Goal: Information Seeking & Learning: Learn about a topic

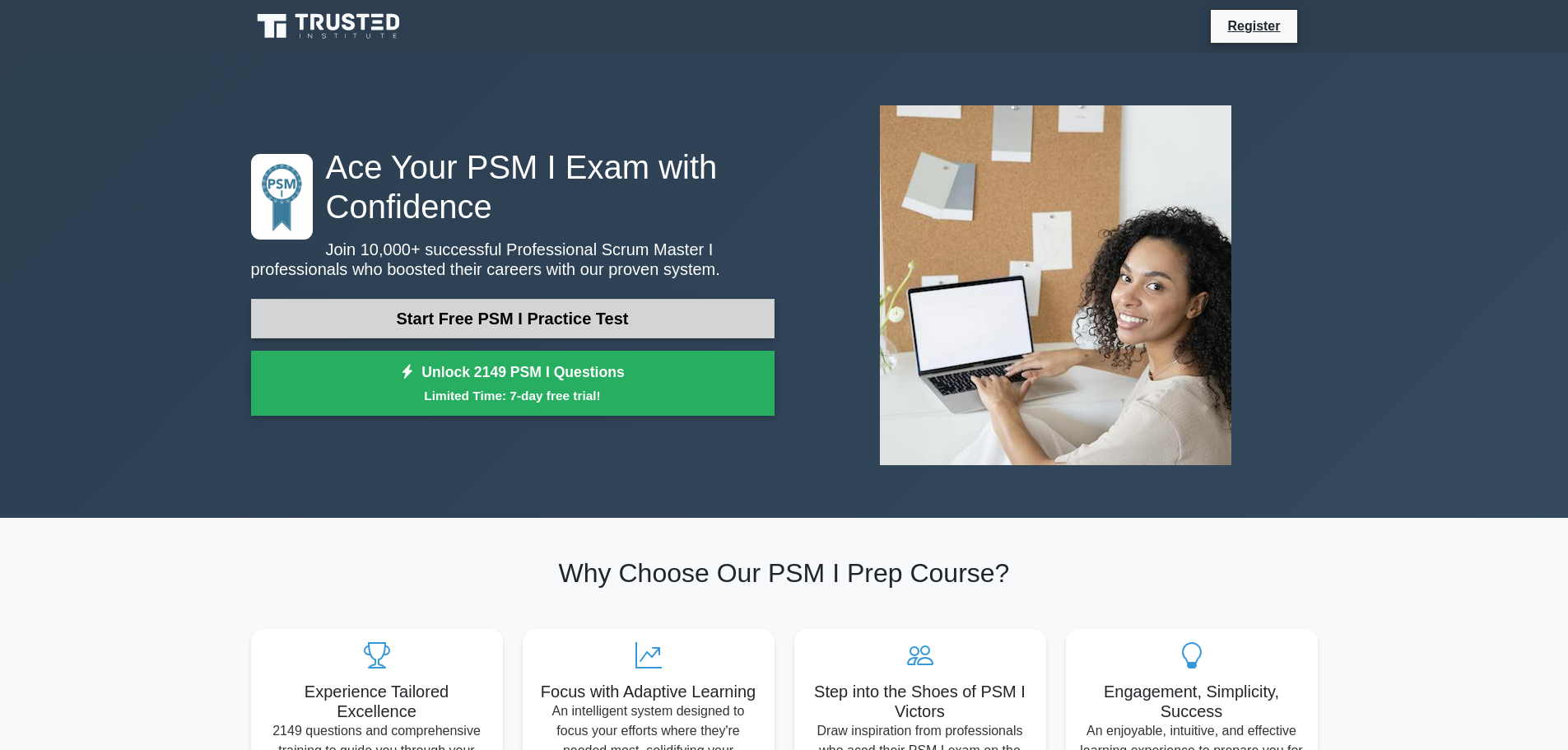
click at [604, 327] on link "Start Free PSM I Practice Test" at bounding box center [512, 319] width 523 height 40
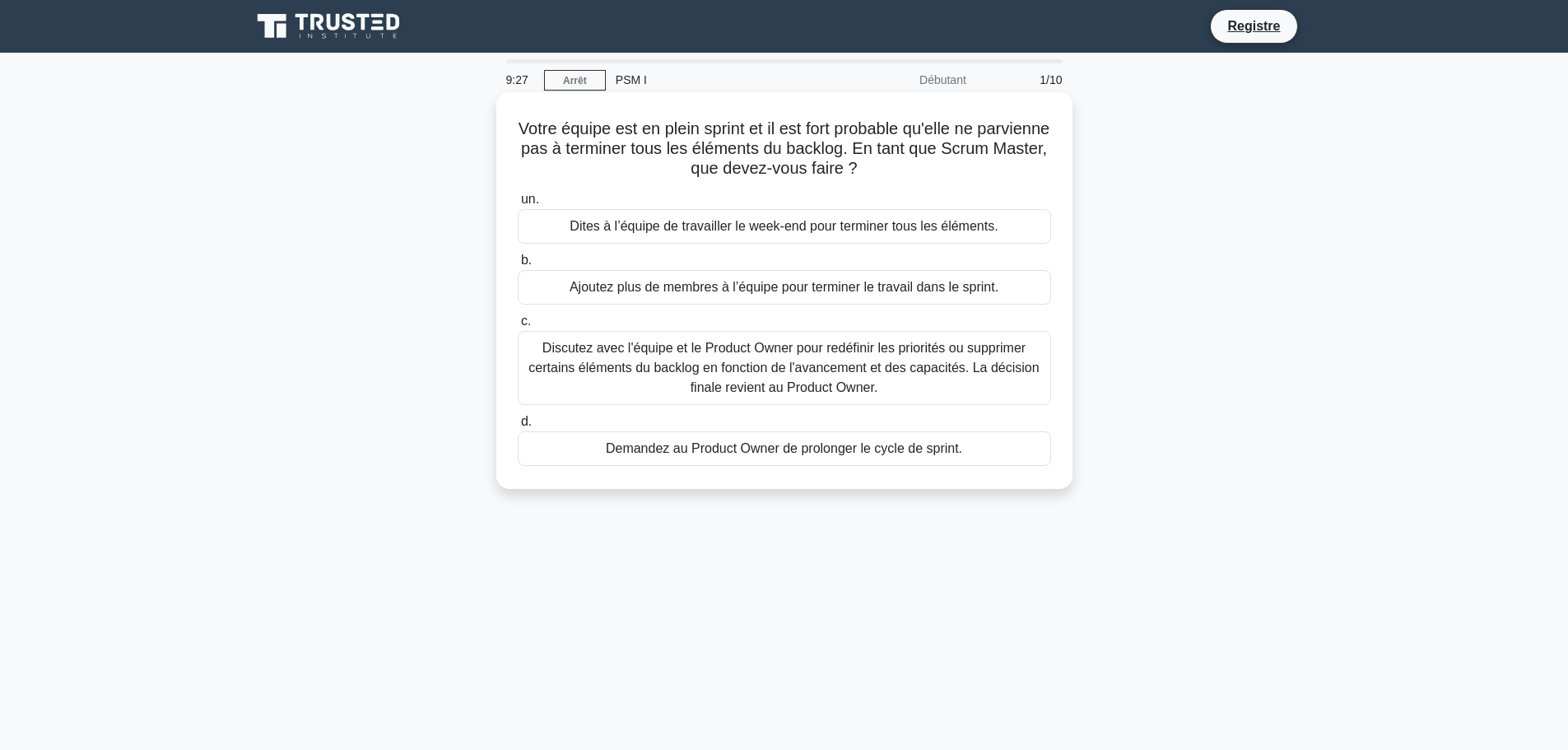
click at [837, 379] on font "Discutez avec l'équipe et le Product Owner pour redéfinir les priorités ou supp…" at bounding box center [784, 368] width 518 height 59
click at [517, 327] on input "c. Discutez avec l'équipe et le Product Owner pour redéfinir les priorités ou s…" at bounding box center [517, 322] width 0 height 11
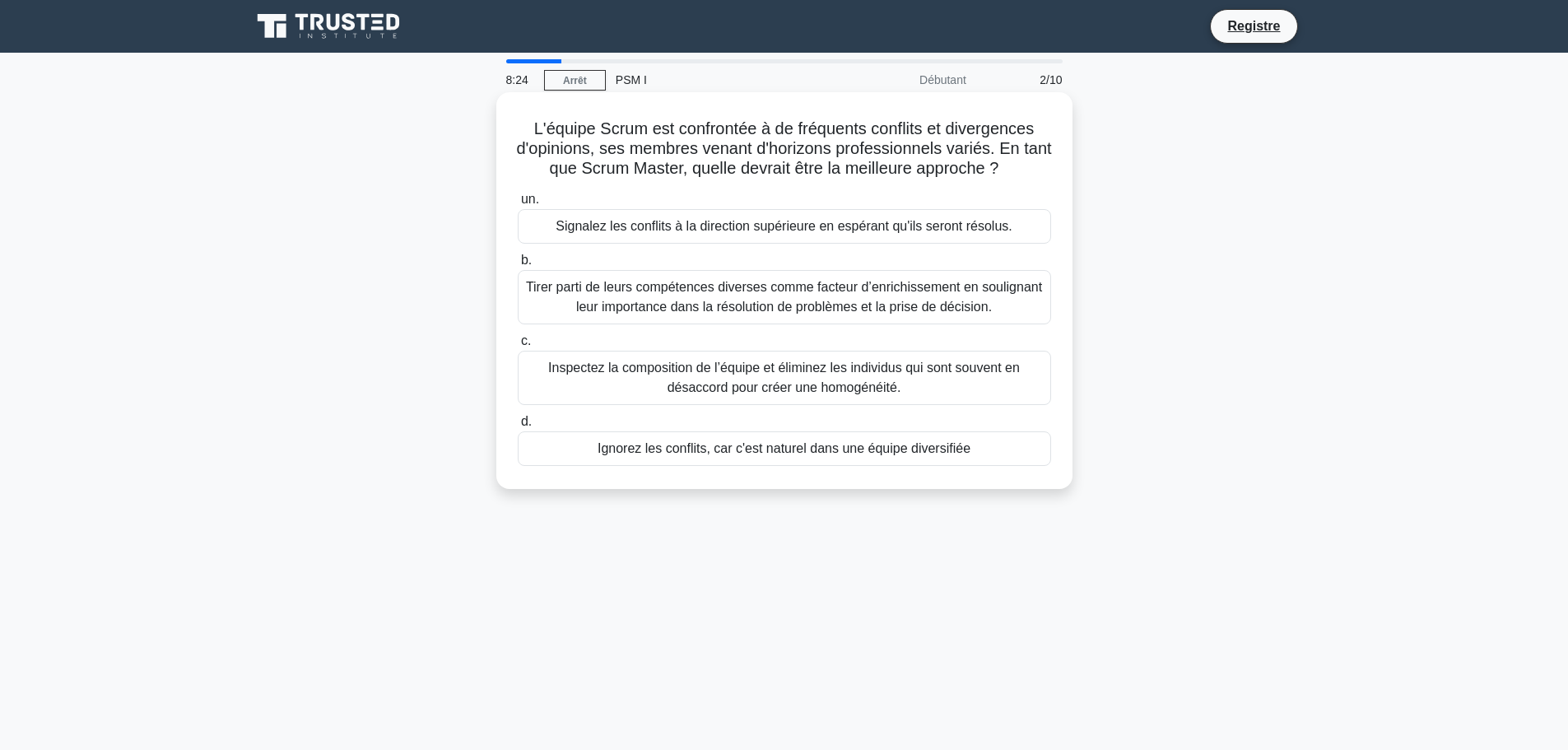
click at [750, 302] on font "Tirer parti de leurs compétences diverses comme facteur d’enrichissement en sou…" at bounding box center [784, 297] width 516 height 34
click at [517, 266] on input "b. Tirer parti de leurs compétences diverses comme facteur d’enrichissement en …" at bounding box center [517, 260] width 0 height 11
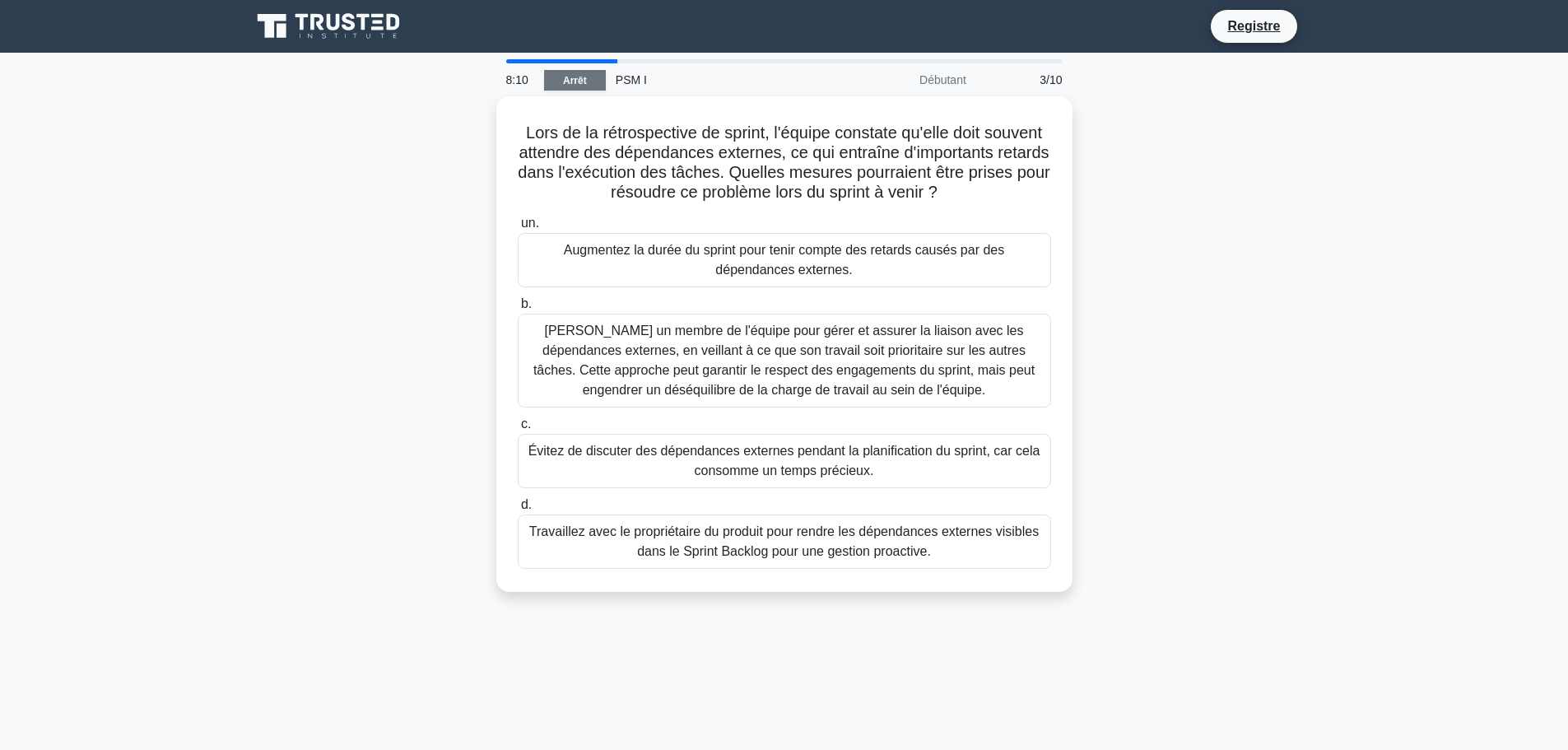
click at [580, 83] on font "Arrêt" at bounding box center [575, 81] width 24 height 12
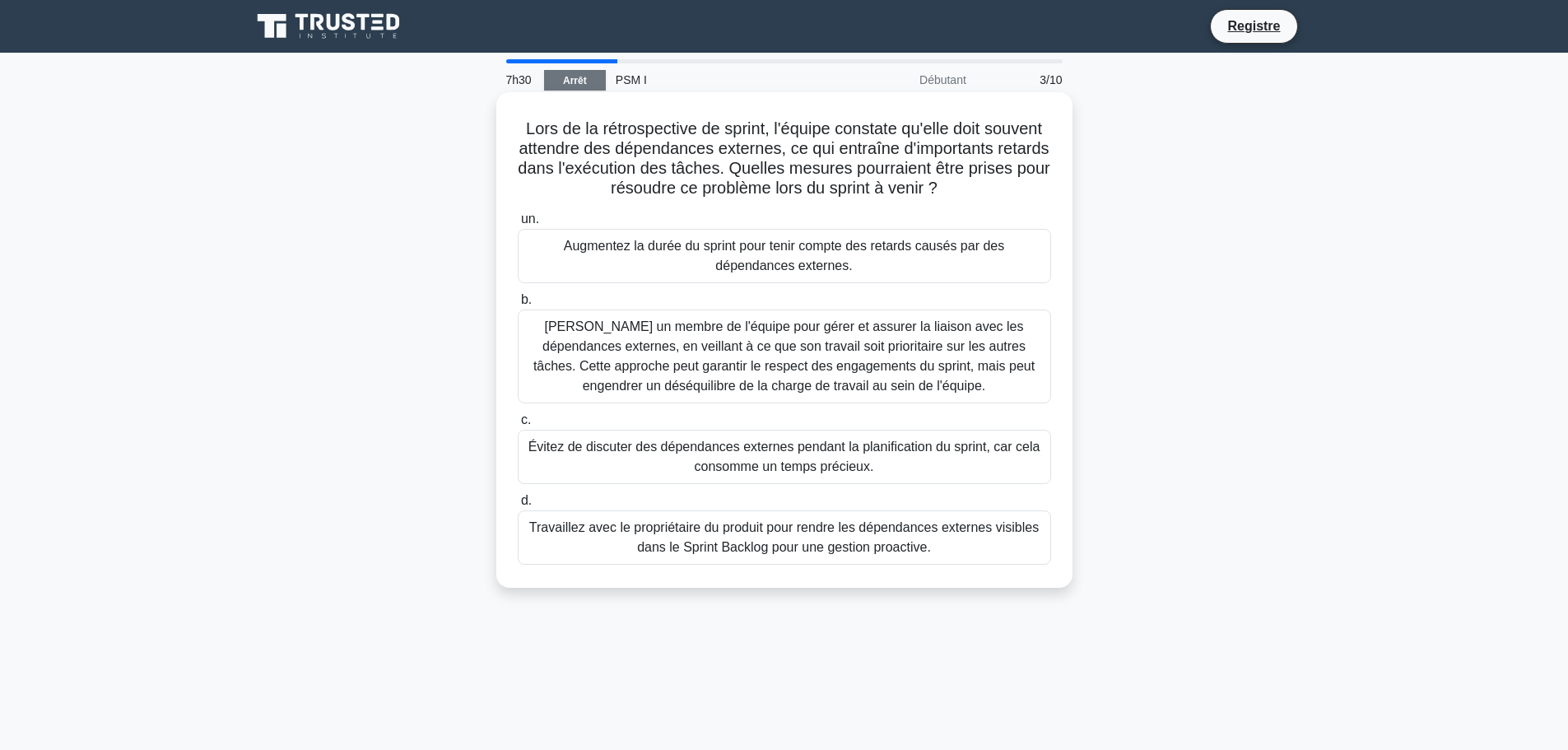
click at [745, 545] on font "Travaillez avec le propriétaire du produit pour rendre les dépendances externes…" at bounding box center [784, 537] width 509 height 34
click at [517, 507] on input "d. Travaillez avec le propriétaire du produit pour rendre les dépendances exter…" at bounding box center [517, 501] width 0 height 11
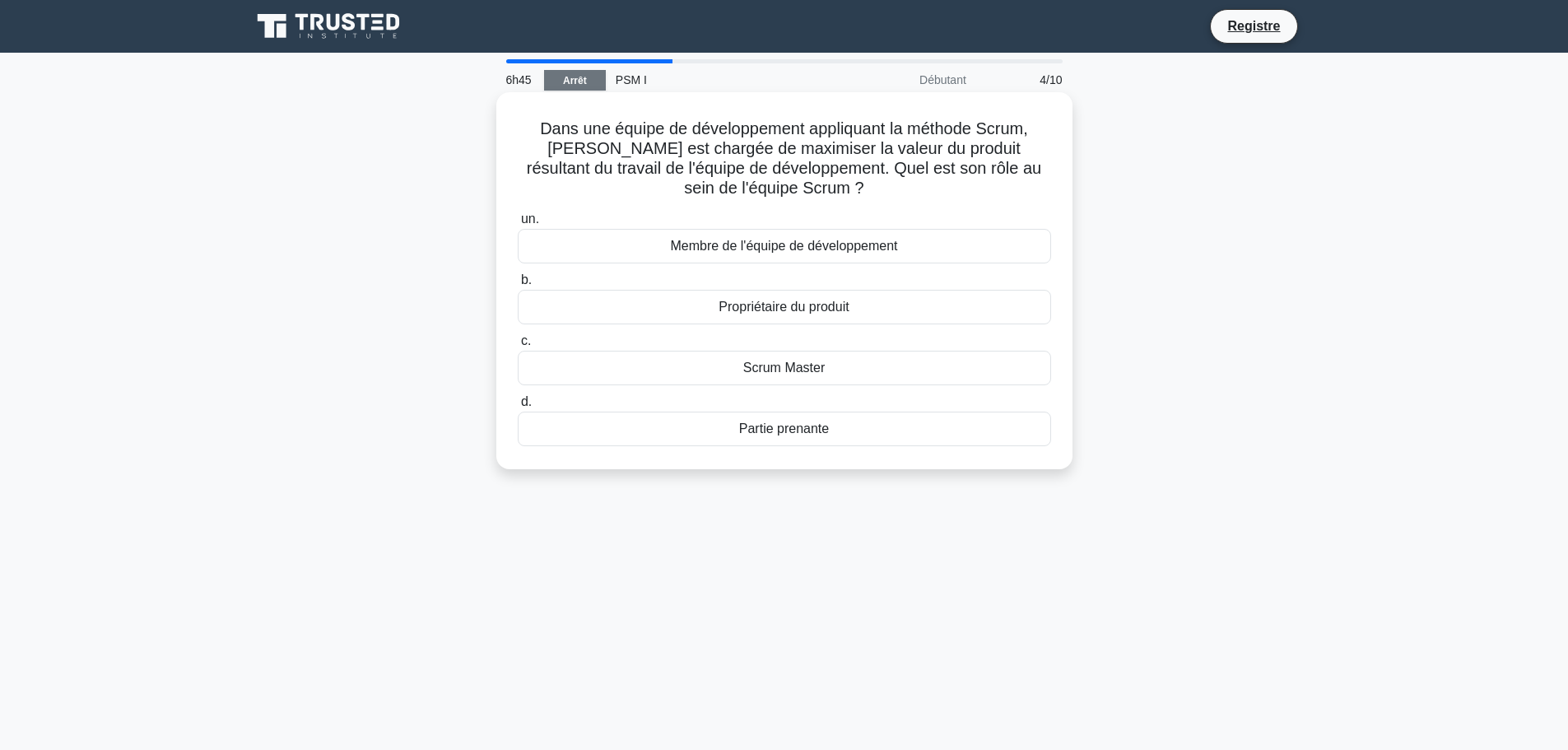
click at [884, 248] on font "Membre de l'équipe de développement" at bounding box center [784, 245] width 228 height 14
click at [517, 225] on input "un. Membre de l'équipe de développement" at bounding box center [517, 219] width 0 height 11
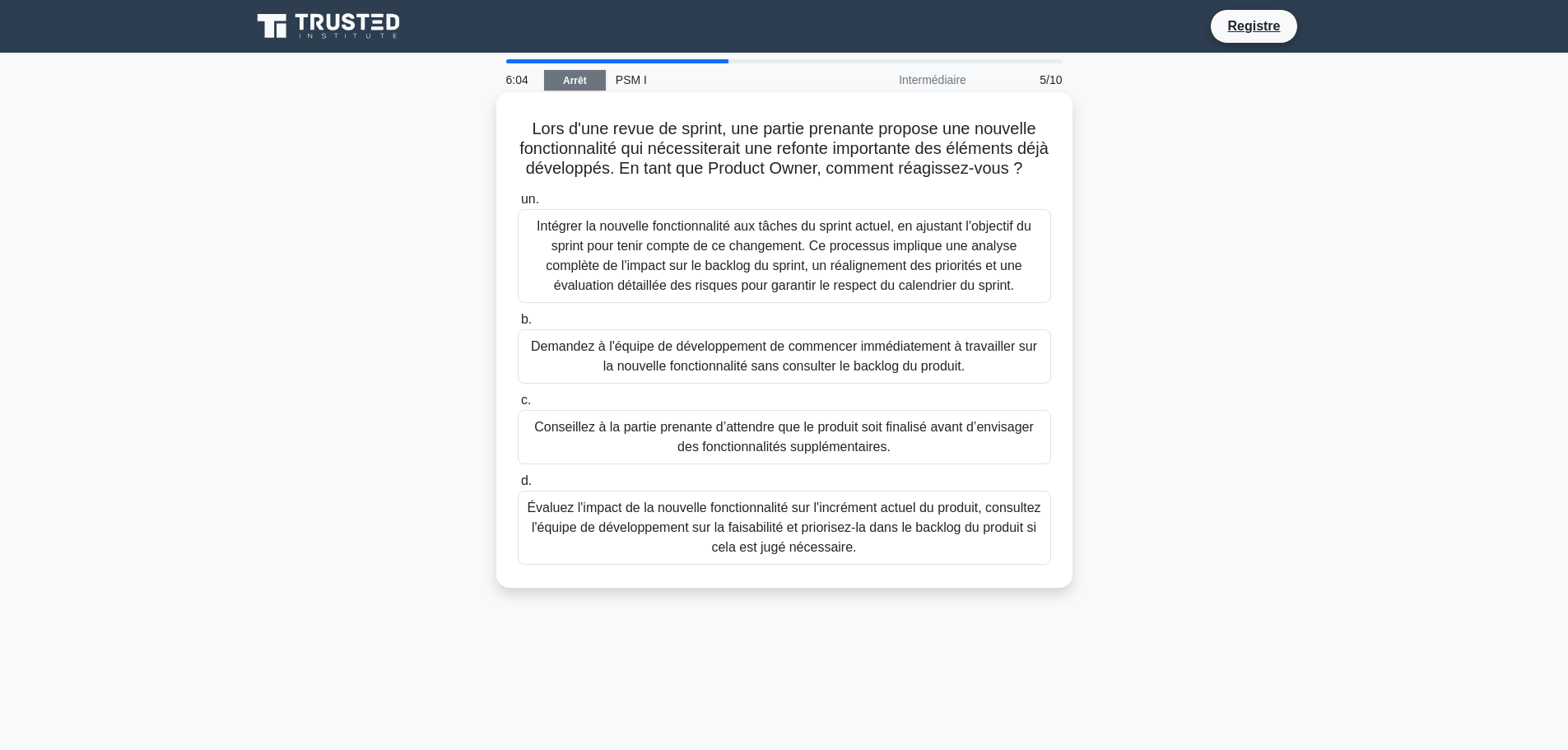
click at [753, 546] on font "Évaluez l'impact de la nouvelle fonctionnalité sur l'incrément actuel du produi…" at bounding box center [784, 527] width 513 height 53
click at [517, 487] on input "d. Évaluez l'impact de la nouvelle fonctionnalité sur l'incrément actuel du pro…" at bounding box center [517, 481] width 0 height 11
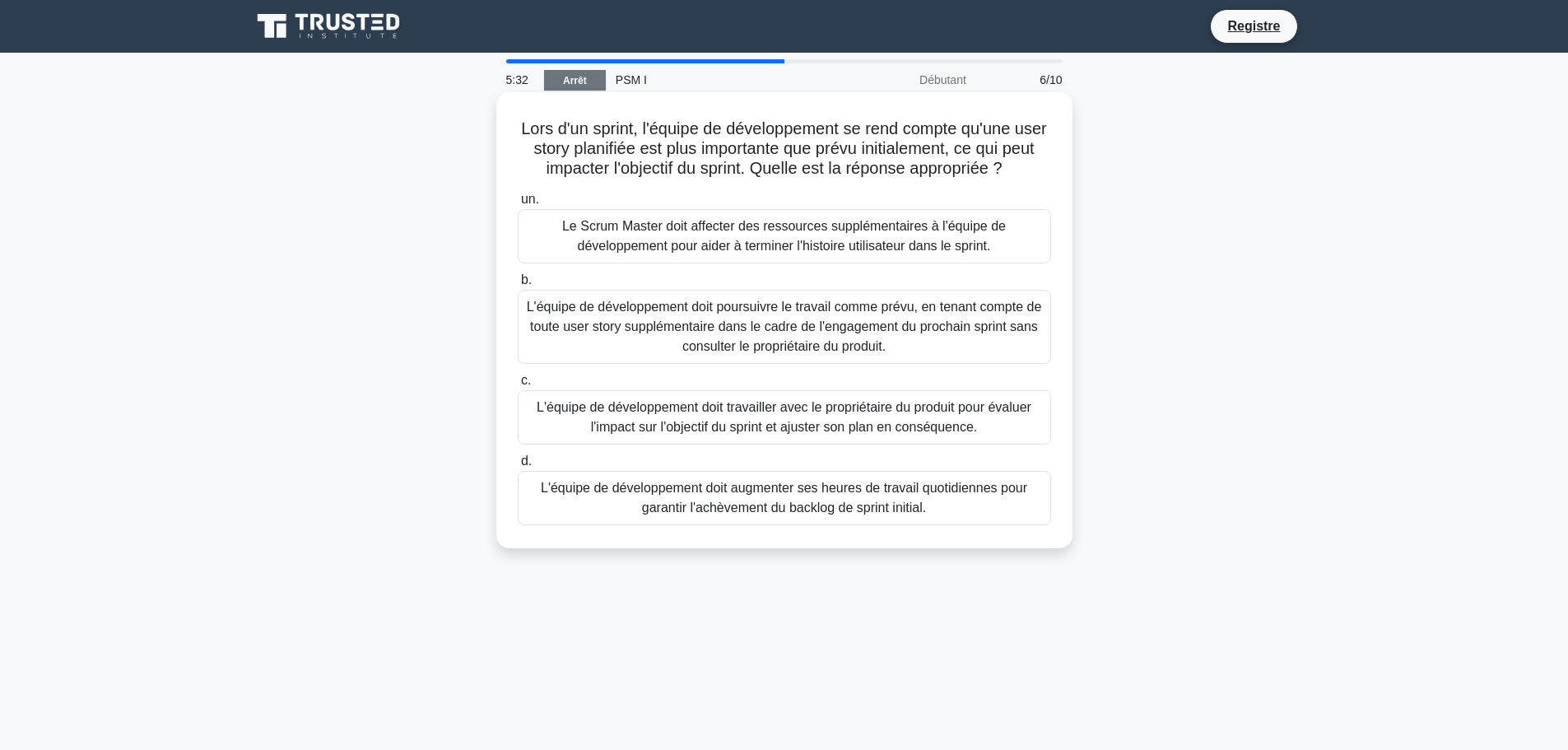
click at [745, 422] on font "L'équipe de développement doit travailler avec le propriétaire du produit pour …" at bounding box center [784, 417] width 495 height 34
click at [517, 386] on input "c. L'équipe de développement doit travailler avec le propriétaire du produit po…" at bounding box center [517, 380] width 0 height 11
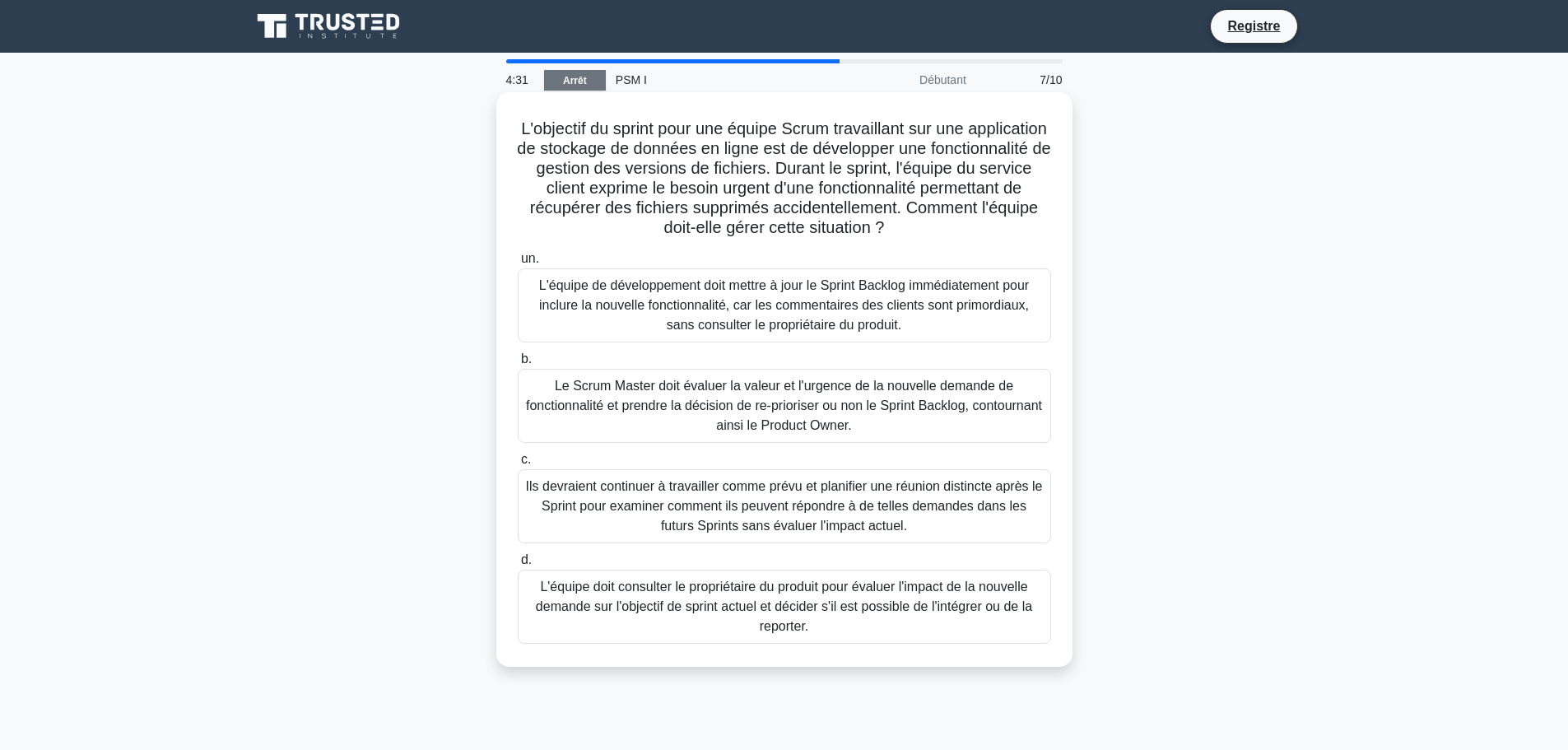
click at [642, 613] on font "L'équipe doit consulter le propriétaire du produit pour évaluer l'impact de la …" at bounding box center [784, 607] width 497 height 53
click at [675, 616] on font "L'équipe doit consulter le propriétaire du produit pour évaluer l'impact de la …" at bounding box center [784, 607] width 497 height 53
click at [517, 566] on input "d. L'équipe doit consulter le propriétaire du produit pour évaluer l'impact de …" at bounding box center [517, 560] width 0 height 11
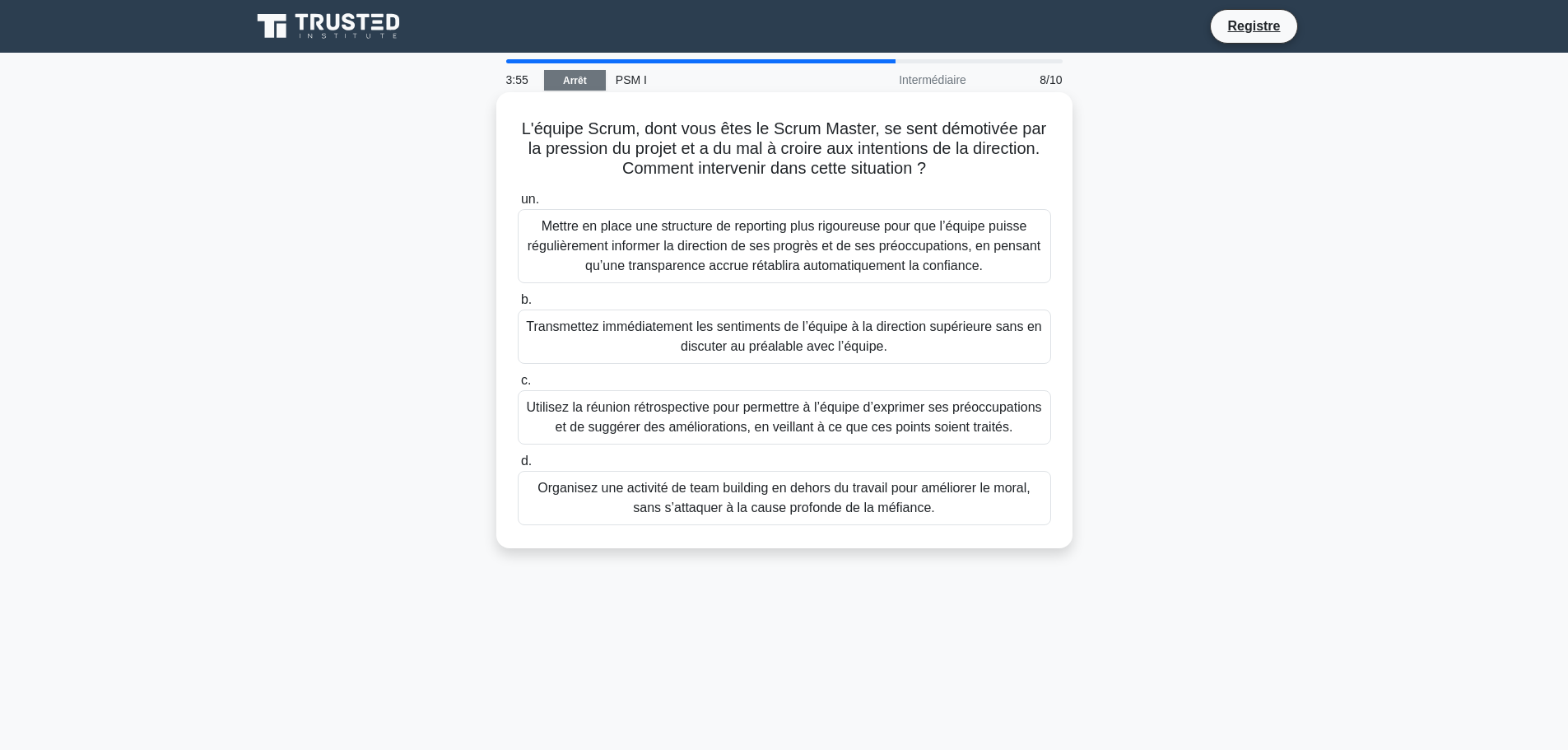
click at [811, 422] on font "Utilisez la réunion rétrospective pour permettre à l’équipe d’exprimer ses préo…" at bounding box center [784, 417] width 515 height 34
click at [517, 386] on input "c. Utilisez la réunion rétrospective pour permettre à l’équipe d’exprimer ses p…" at bounding box center [517, 380] width 0 height 11
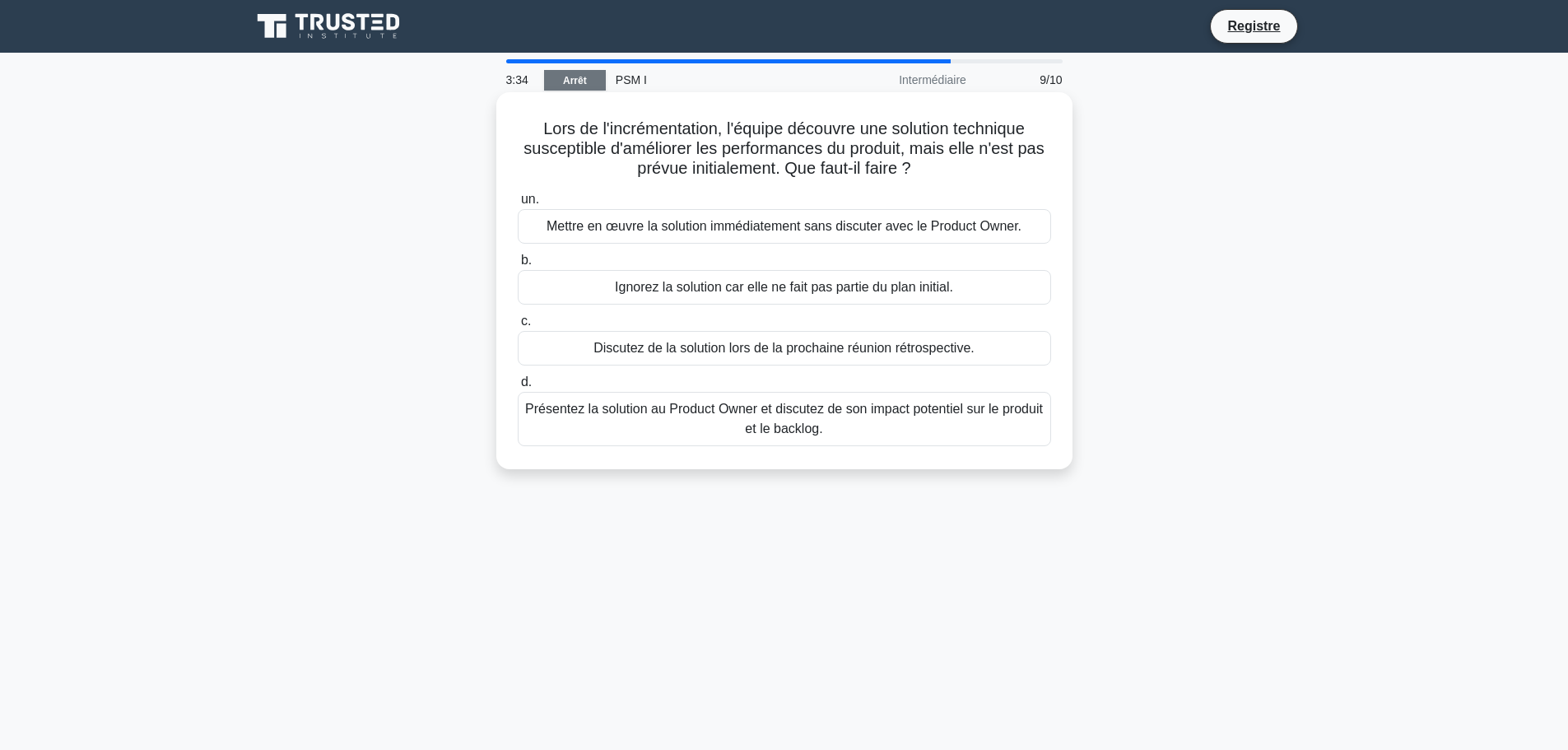
click at [955, 437] on font "Présentez la solution au Product Owner et discutez de son impact potentiel sur …" at bounding box center [784, 420] width 518 height 40
click at [517, 388] on input "d. Présentez la solution au Product Owner et discutez de son impact potentiel s…" at bounding box center [517, 382] width 0 height 11
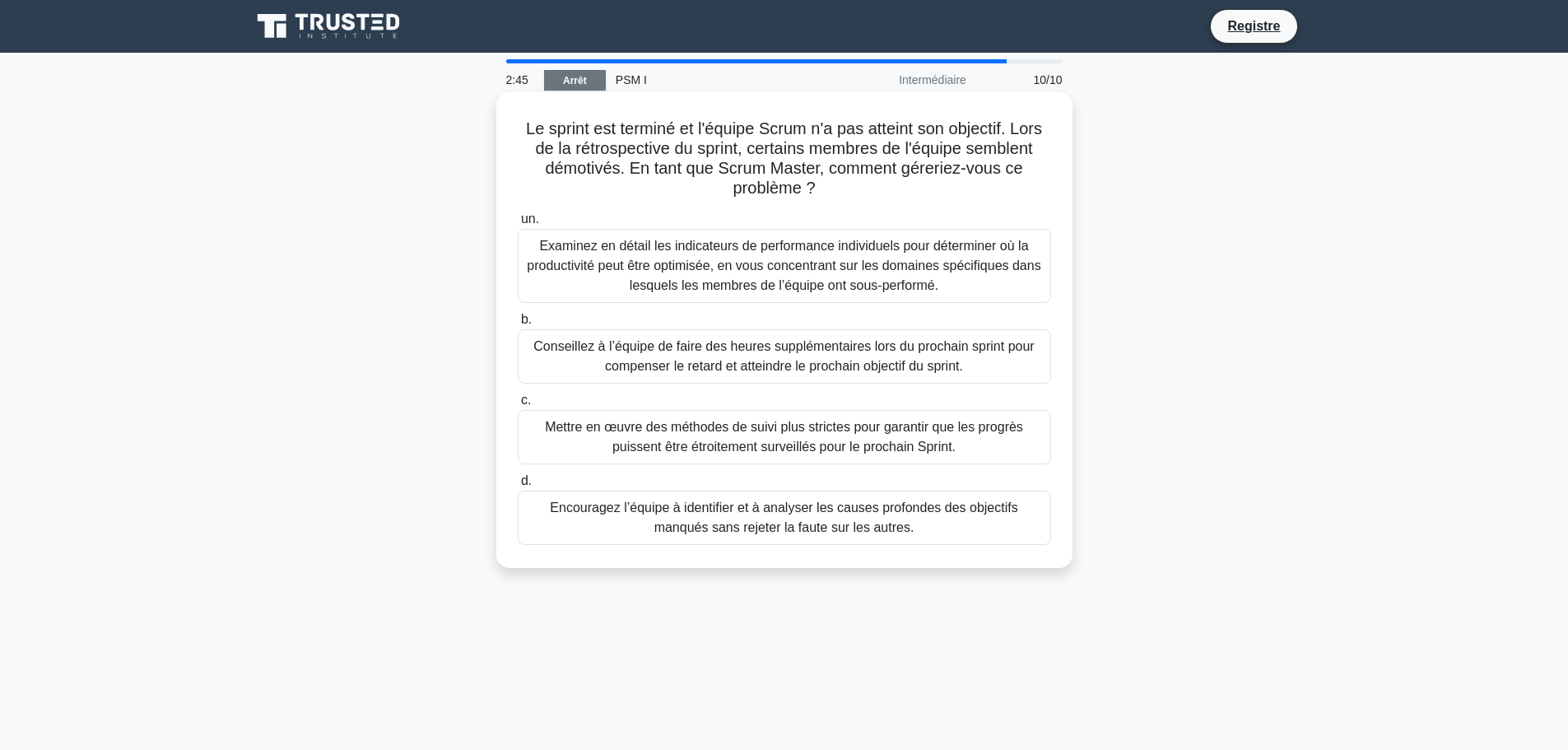
click at [868, 520] on font "Encouragez l’équipe à identifier et à analyser les causes profondes des objecti…" at bounding box center [784, 517] width 468 height 34
click at [517, 487] on input "d. Encouragez l’équipe à identifier et à analyser les causes profondes des obje…" at bounding box center [517, 481] width 0 height 11
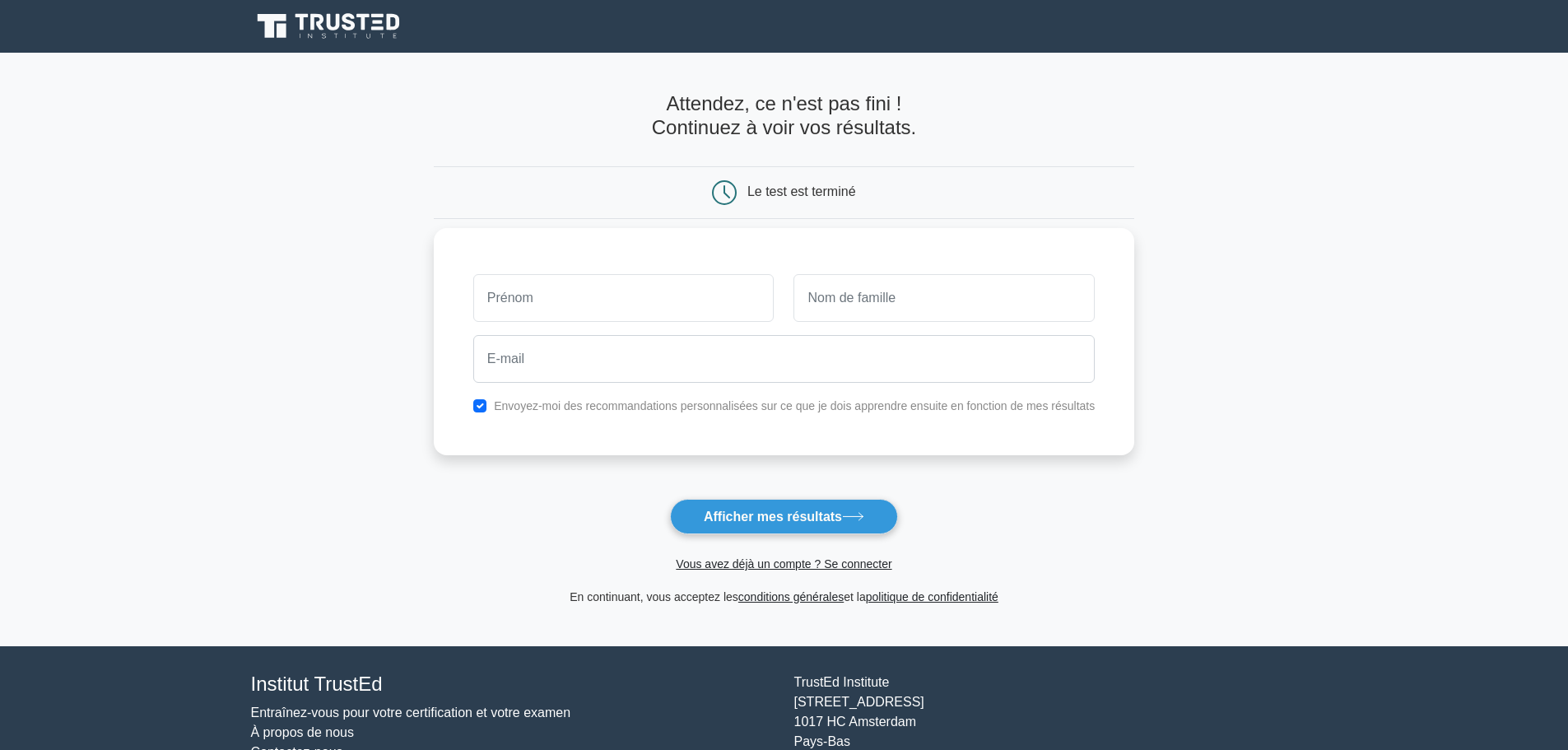
click at [617, 297] on input "text" at bounding box center [624, 298] width 302 height 47
type input "Sonia"
click at [917, 298] on input "text" at bounding box center [944, 298] width 302 height 47
type input "ben lafi"
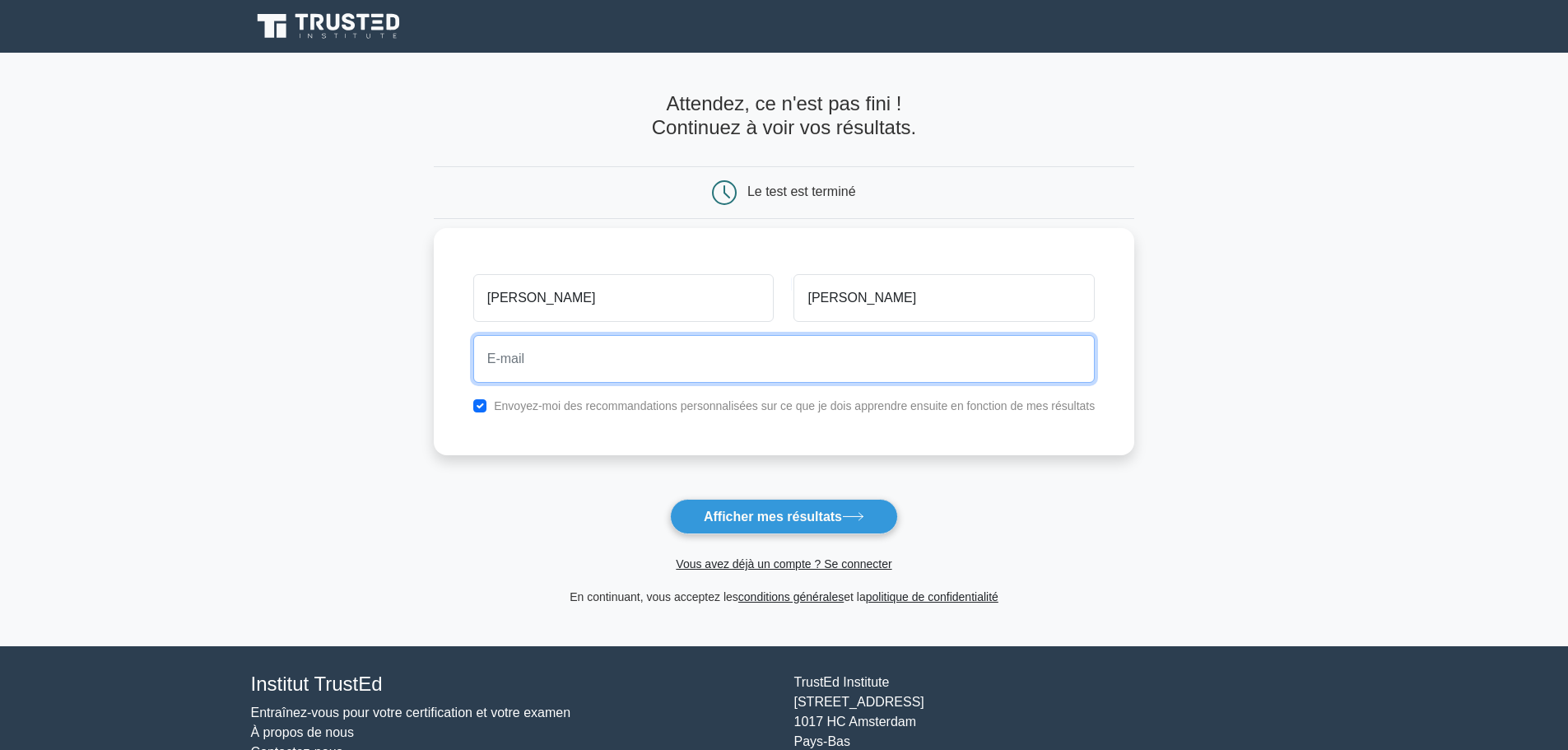
click at [724, 341] on input "email" at bounding box center [784, 359] width 621 height 47
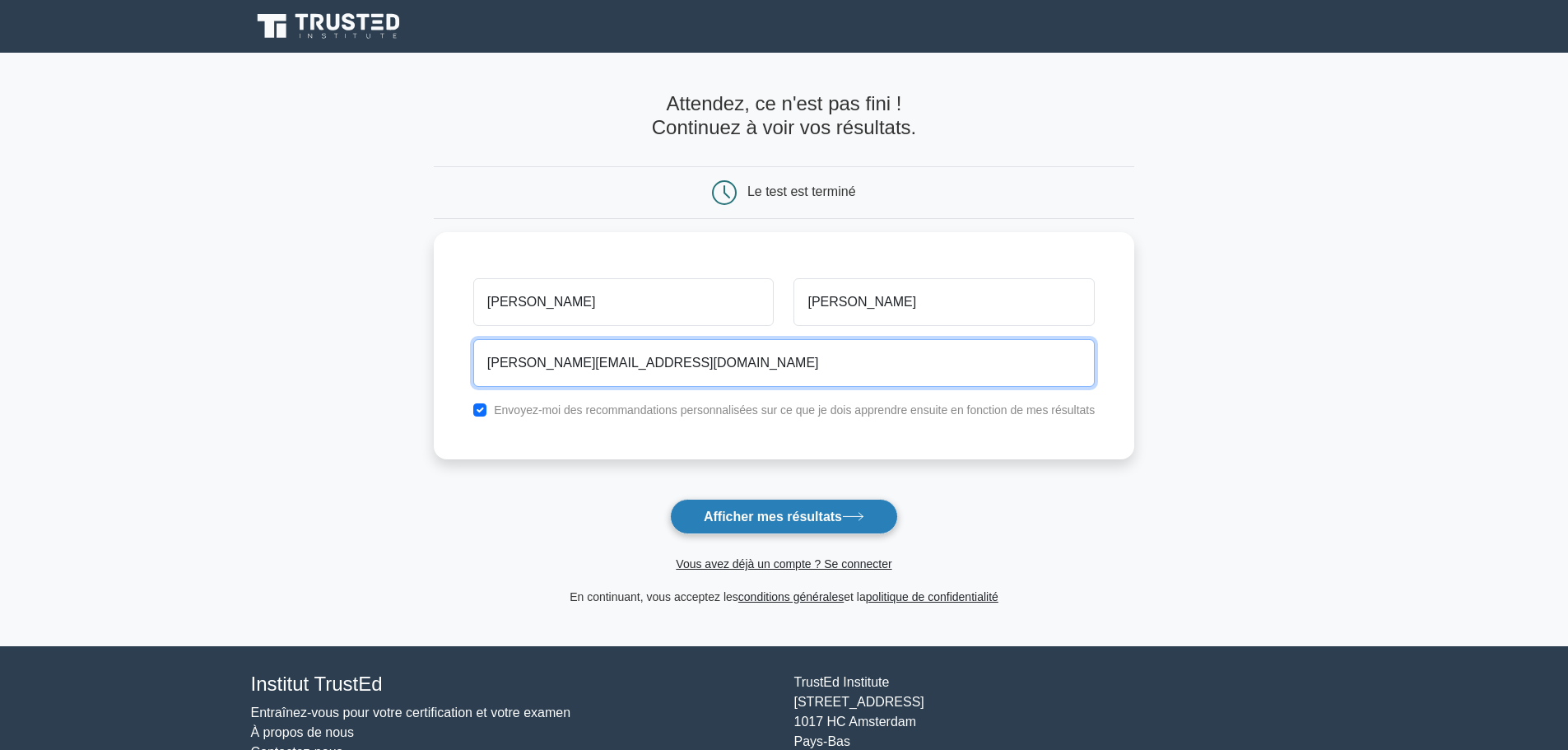
type input "sonia.benlafi@gmail.com"
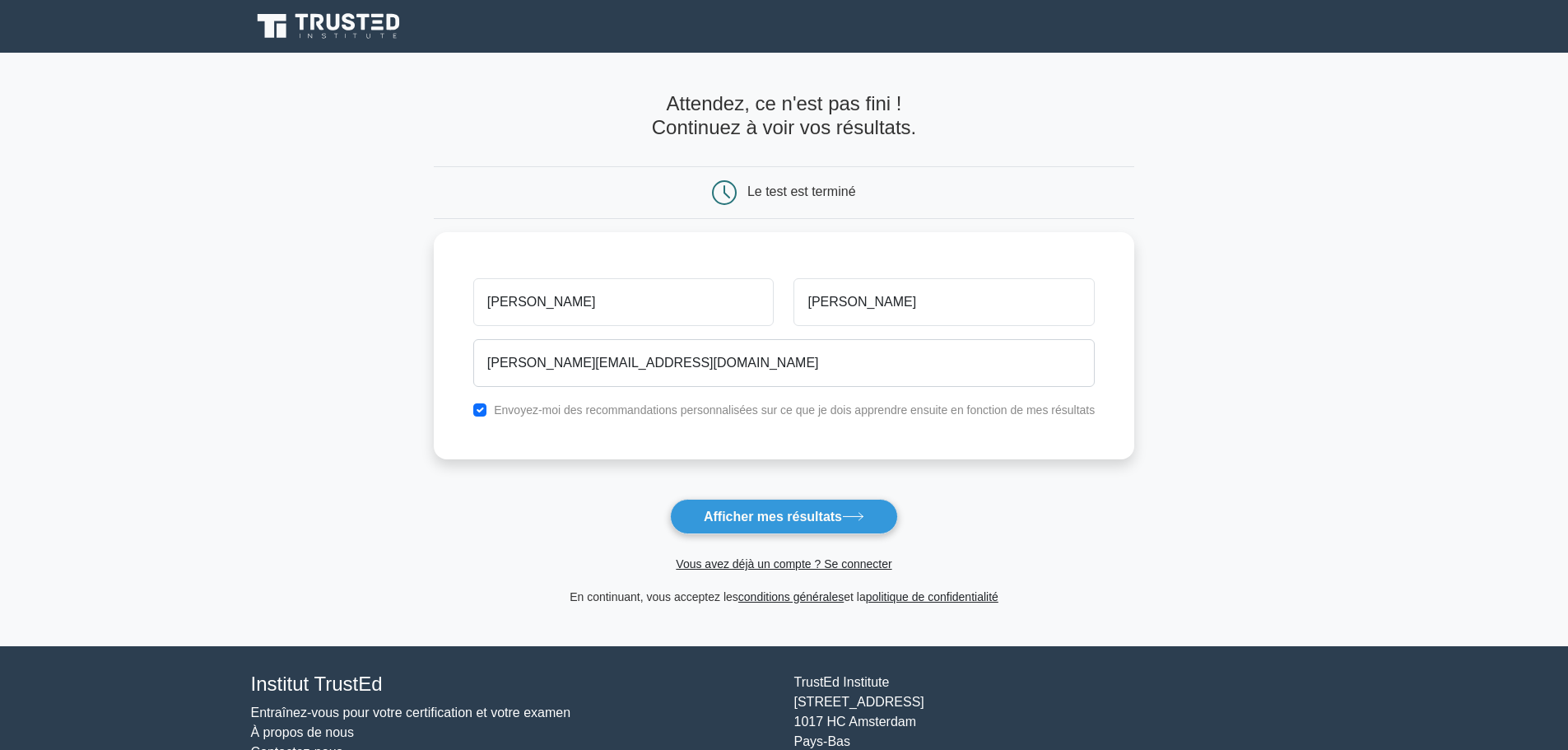
click at [805, 527] on button "Afficher mes résultats" at bounding box center [784, 516] width 229 height 36
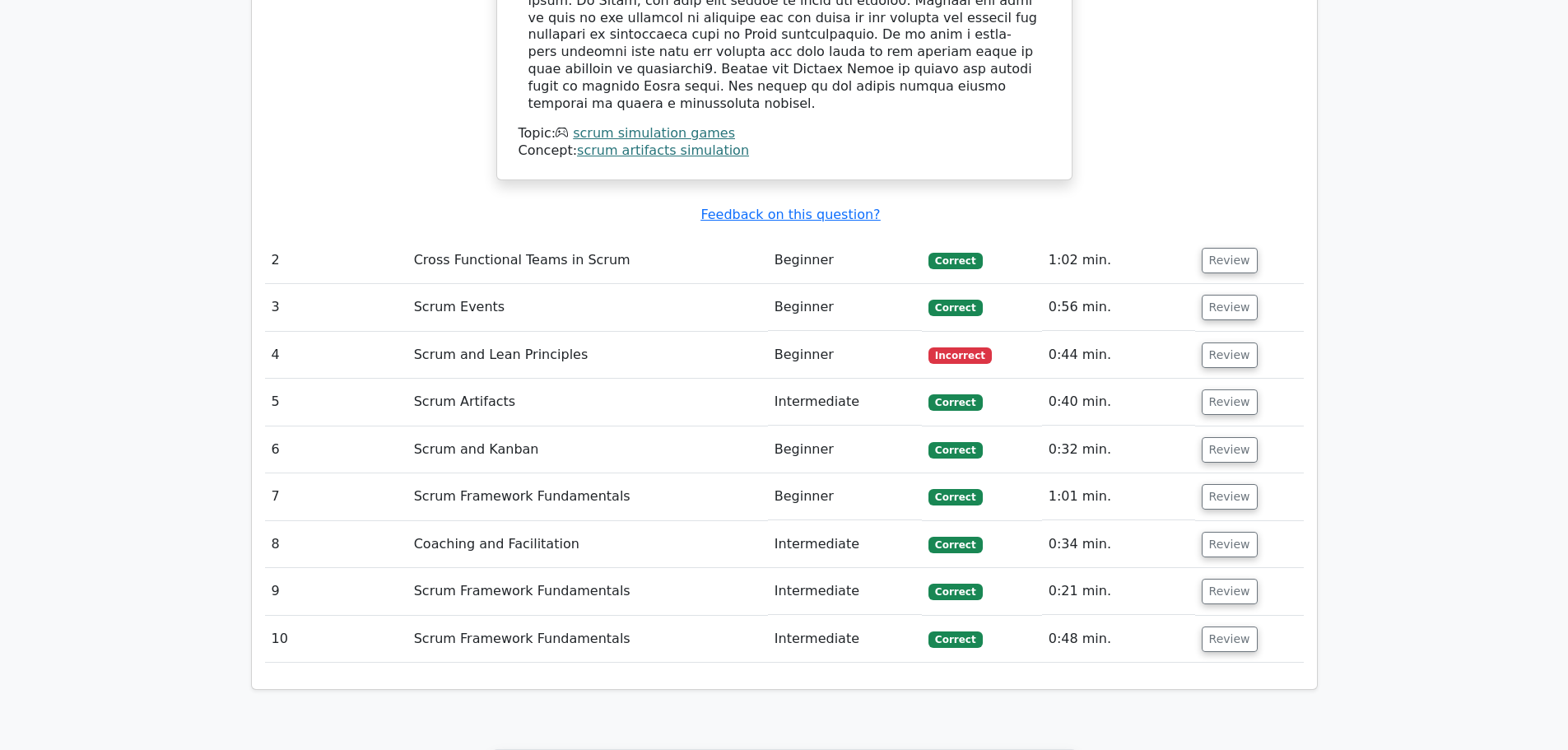
scroll to position [2223, 0]
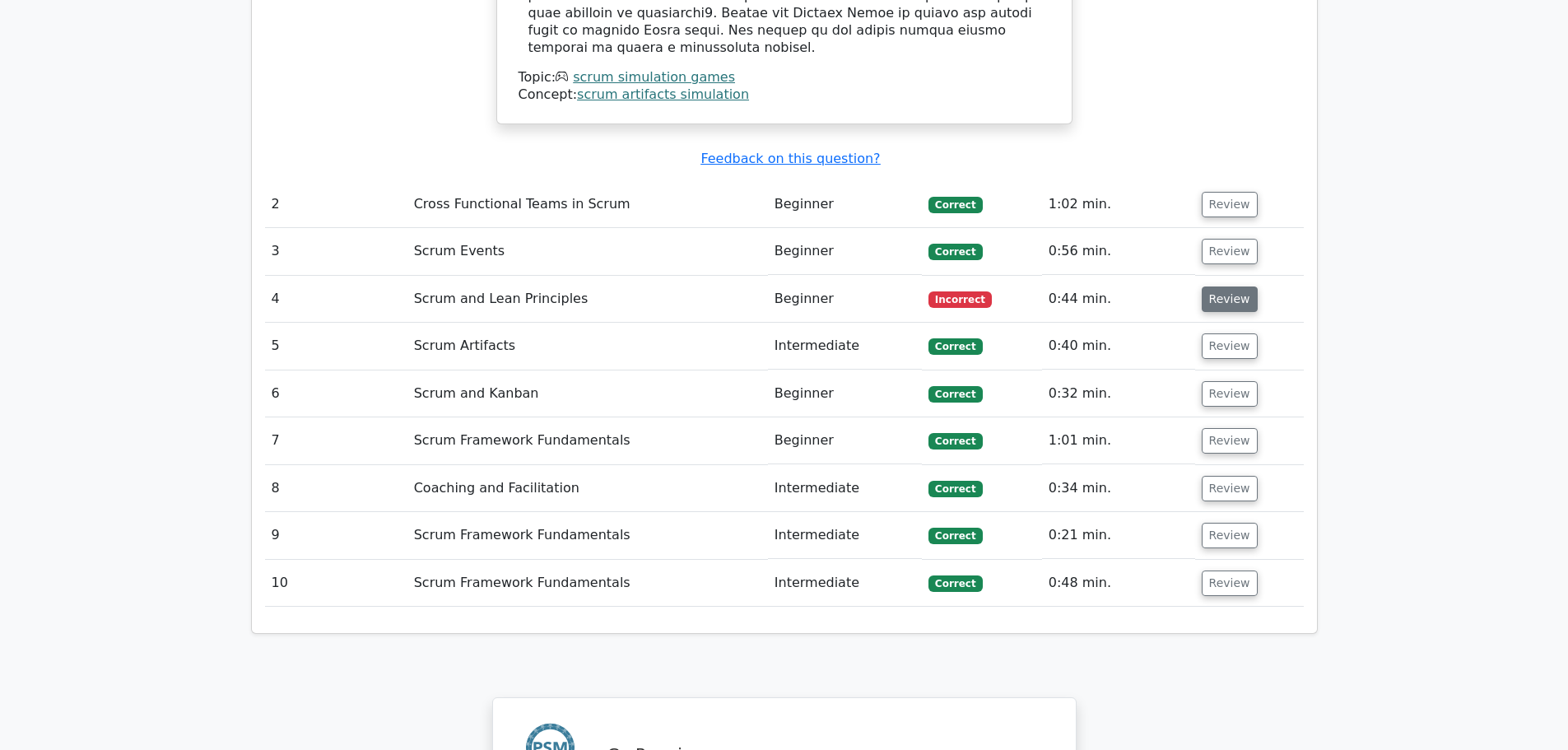
click at [1221, 287] on button "Review" at bounding box center [1230, 300] width 56 height 26
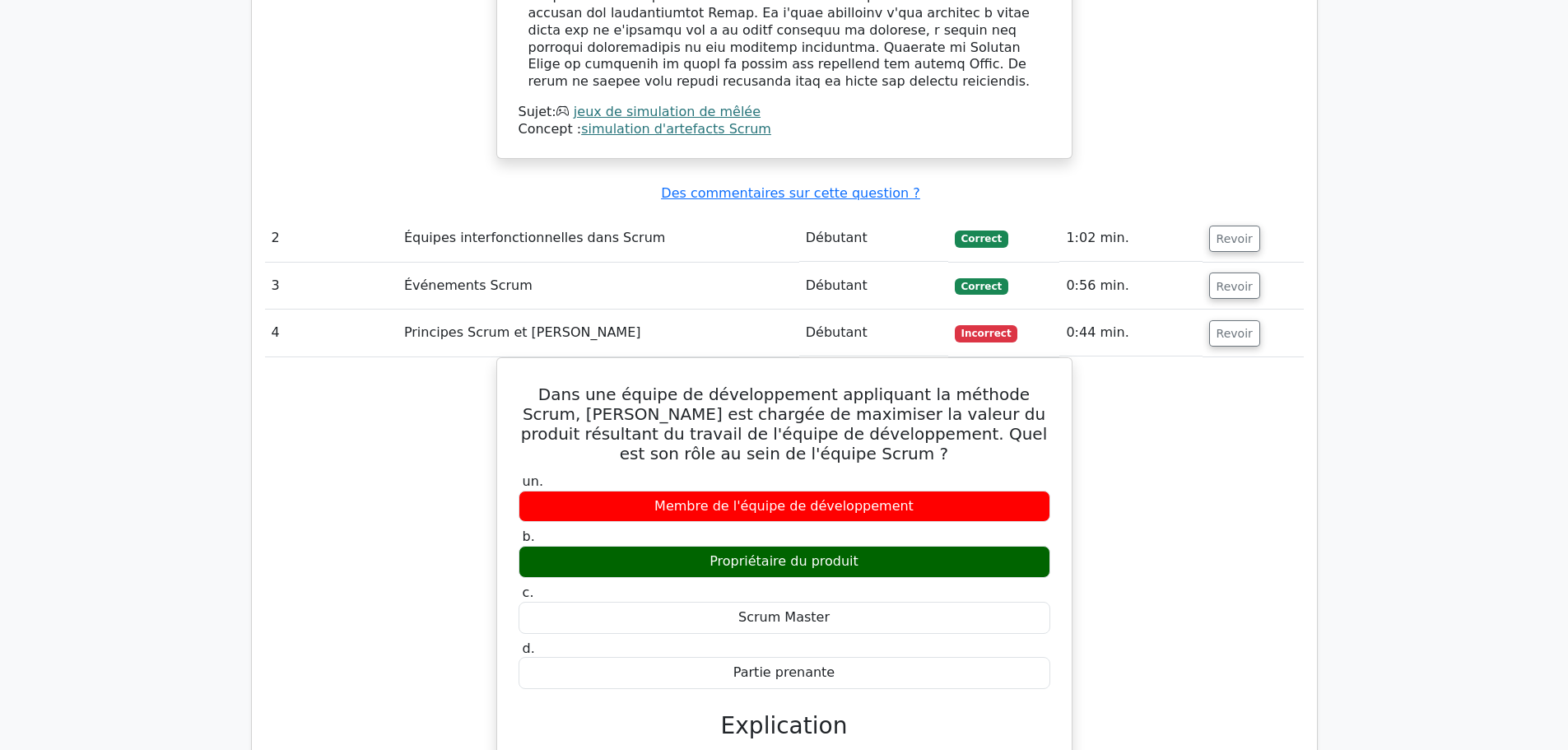
scroll to position [2240, 0]
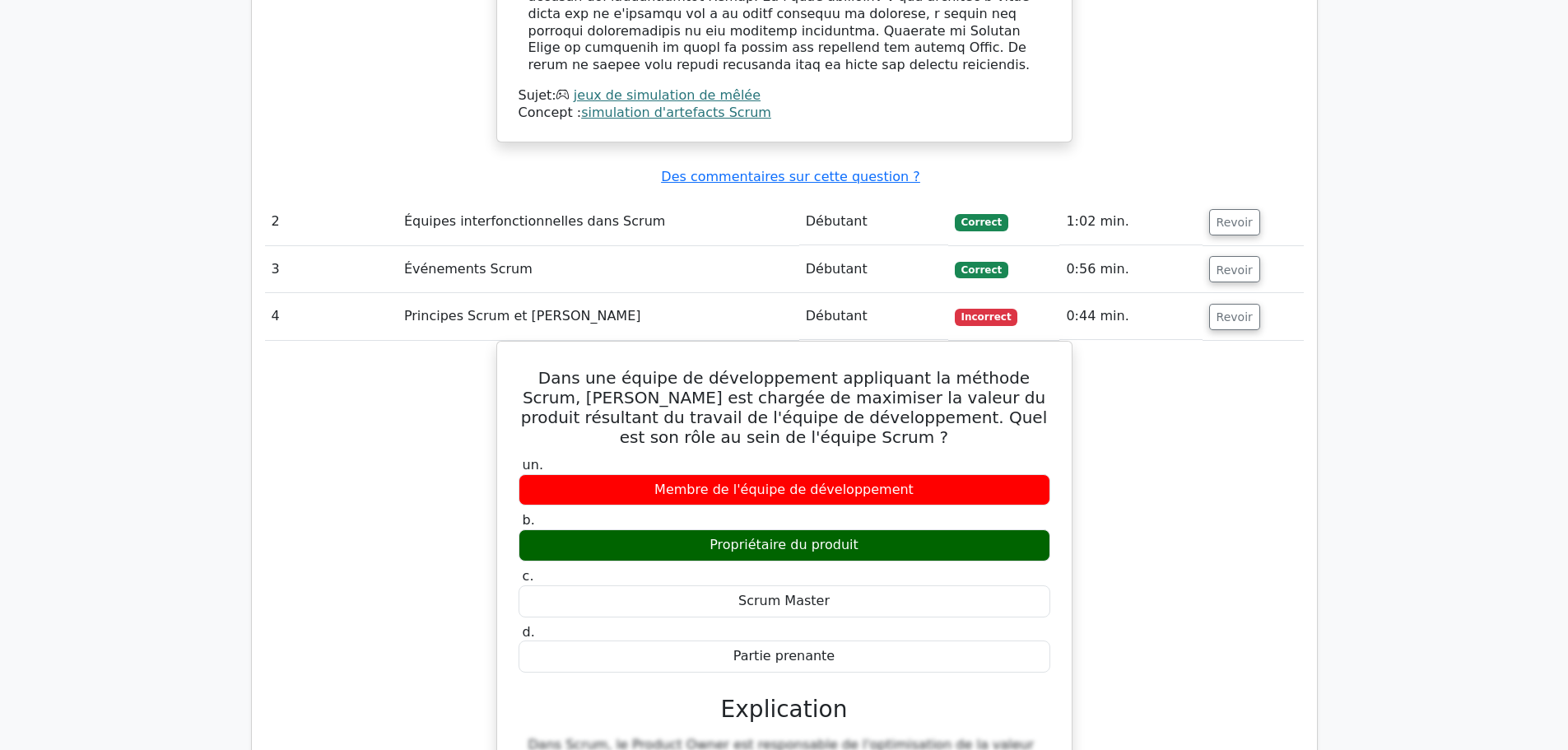
click at [1291, 617] on div "Dans une équipe de développement appliquant la méthode Scrum, [PERSON_NAME] est…" at bounding box center [784, 695] width 1039 height 706
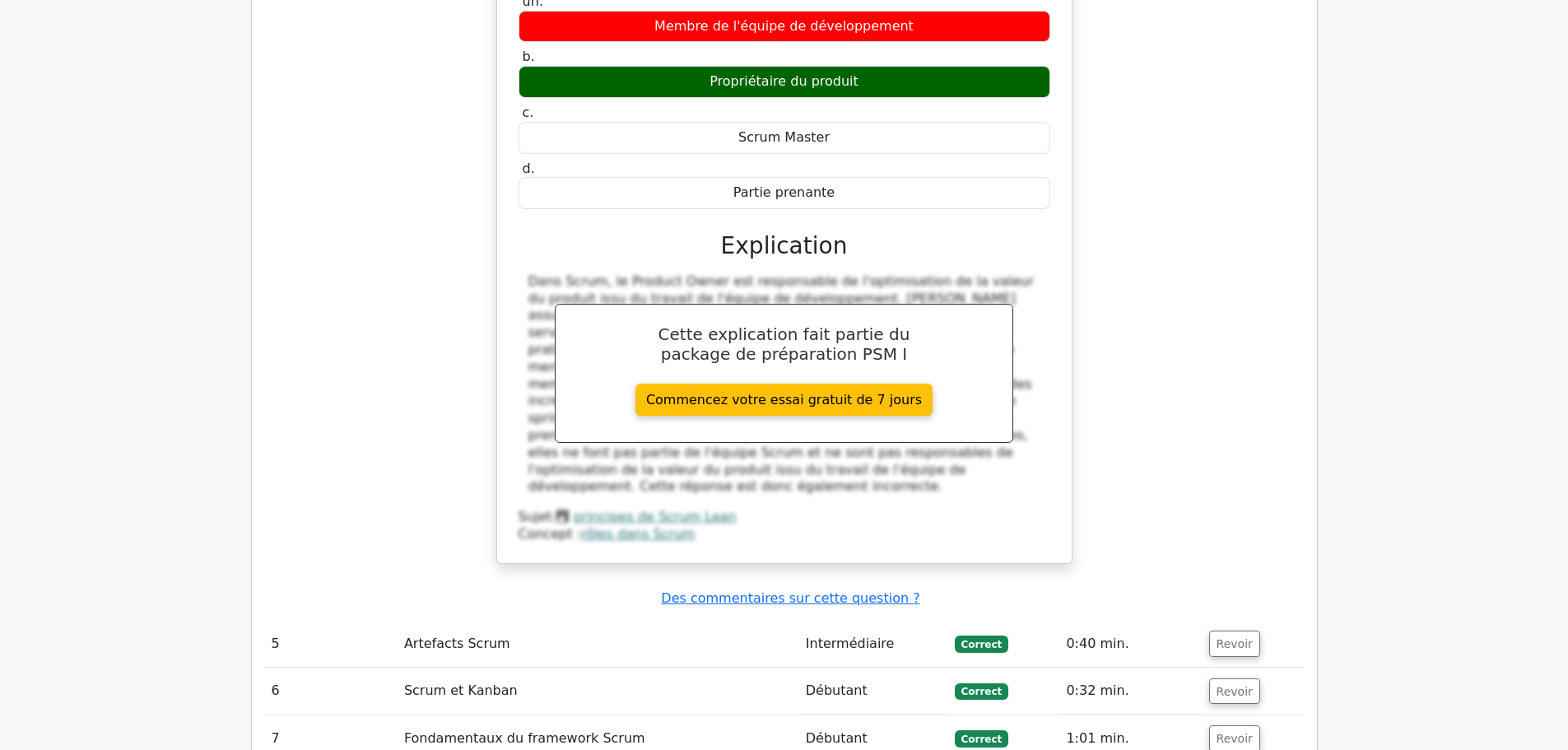
scroll to position [2816, 0]
